Goal: Check status: Check status

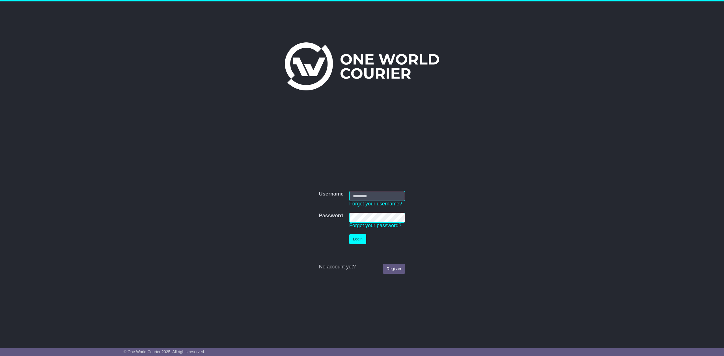
type input "**********"
click at [363, 235] on button "Login" at bounding box center [357, 239] width 17 height 10
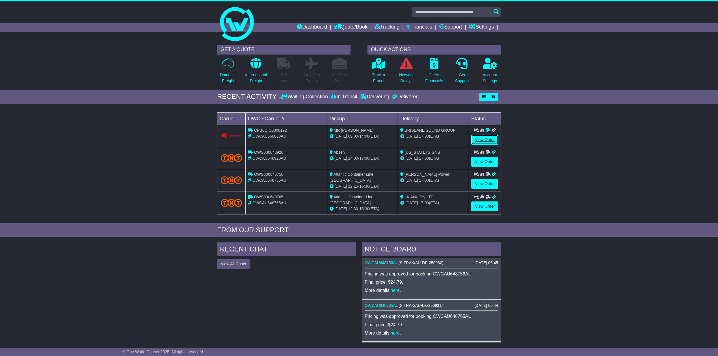
click at [489, 137] on link "View Order" at bounding box center [484, 140] width 27 height 10
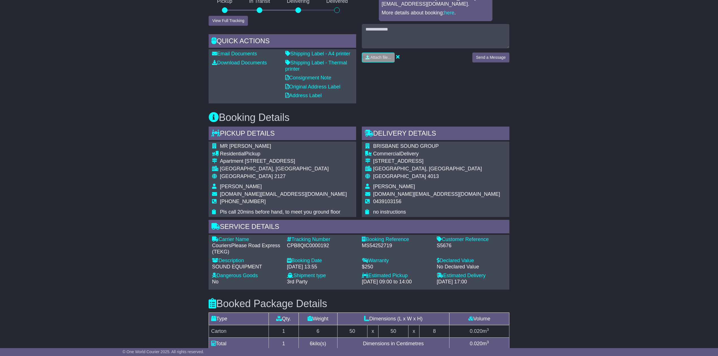
scroll to position [176, 0]
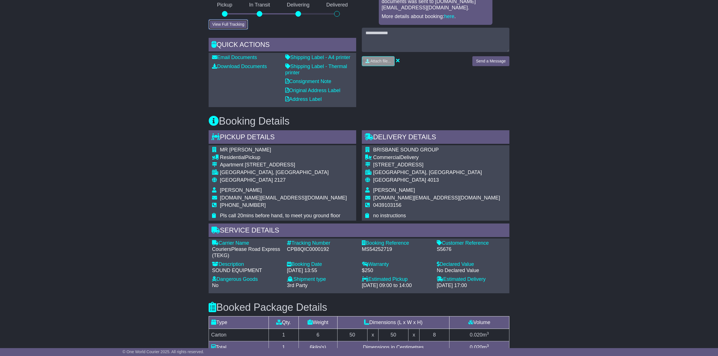
drag, startPoint x: 228, startPoint y: 21, endPoint x: 233, endPoint y: 21, distance: 4.5
click at [228, 21] on button "View Full Tracking" at bounding box center [228, 25] width 39 height 10
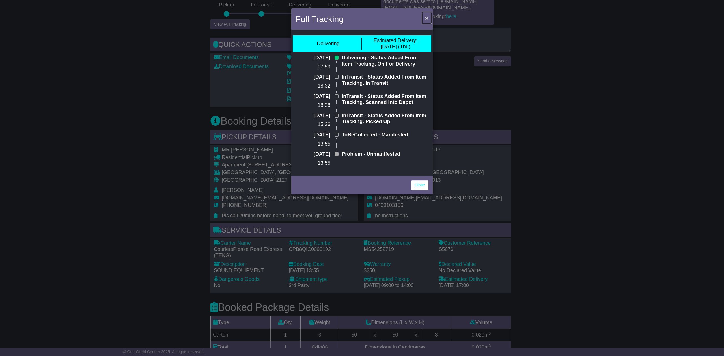
click at [428, 16] on span "×" at bounding box center [426, 18] width 3 height 7
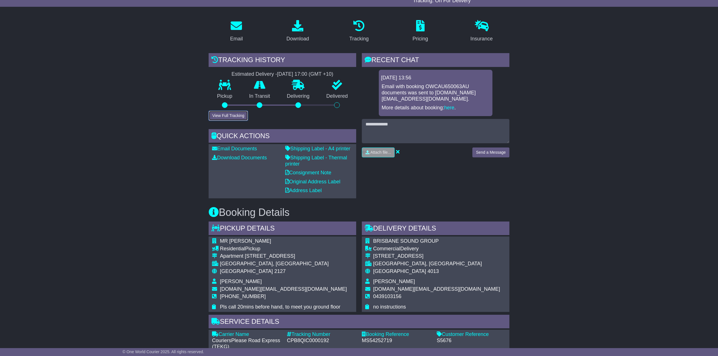
scroll to position [62, 0]
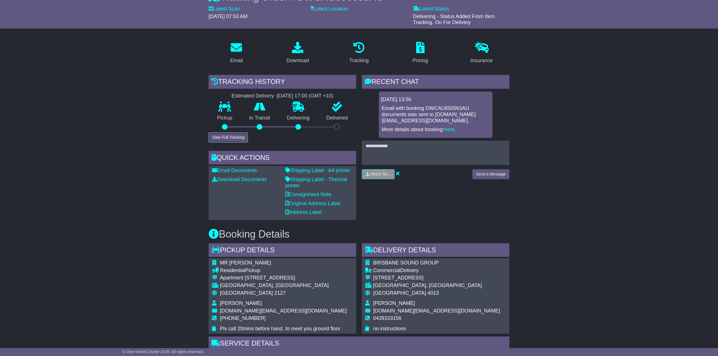
click at [230, 137] on button "View Full Tracking" at bounding box center [228, 138] width 39 height 10
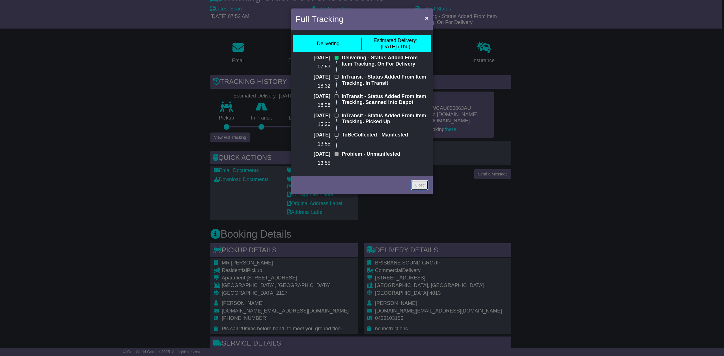
click at [420, 183] on link "Close" at bounding box center [420, 185] width 18 height 10
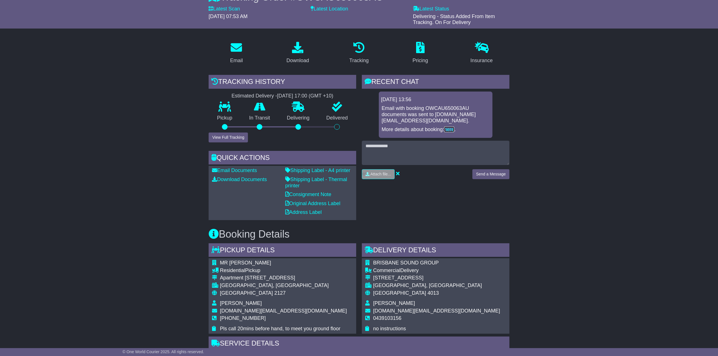
click at [450, 129] on link "here" at bounding box center [449, 130] width 10 height 6
